Goal: Task Accomplishment & Management: Use online tool/utility

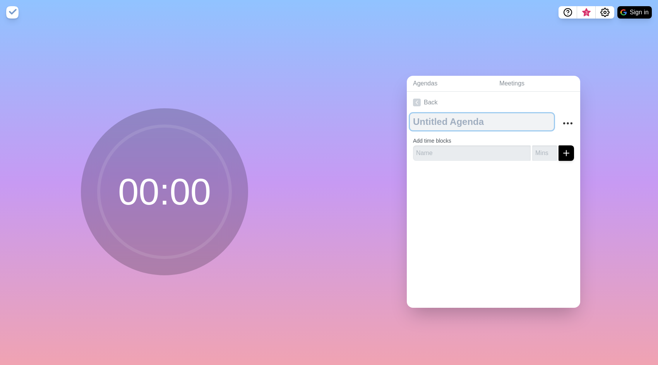
click at [444, 116] on textarea at bounding box center [482, 121] width 144 height 17
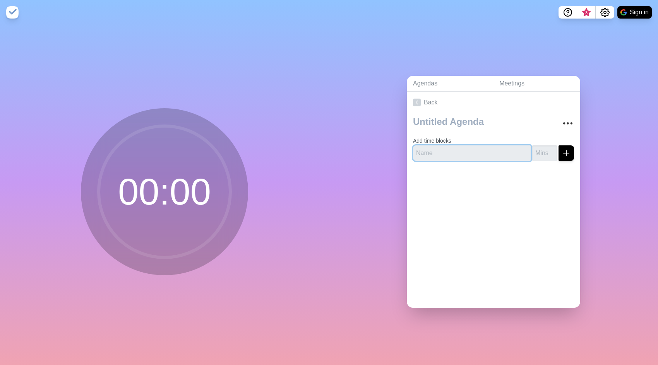
click at [445, 145] on input "text" at bounding box center [472, 152] width 118 height 15
click at [340, 138] on div "Agendas Meetings Back Add time blocks" at bounding box center [493, 195] width 329 height 341
click at [608, 12] on icon "Settings" at bounding box center [605, 12] width 9 height 9
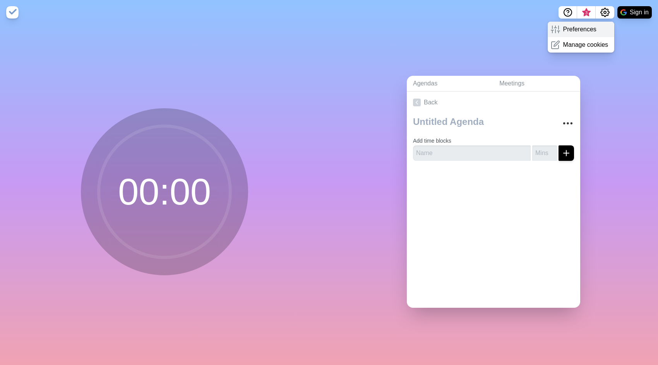
click at [603, 32] on div "Preferences" at bounding box center [581, 29] width 67 height 15
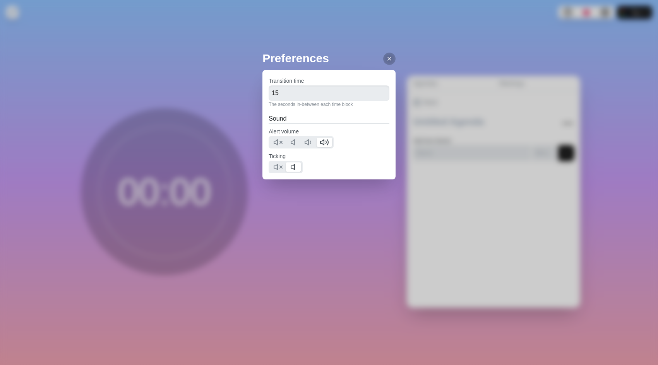
click at [604, 38] on div "Preferences Transition time 15 The seconds in-between each time block Sound Ale…" at bounding box center [329, 182] width 658 height 365
